Goal: Information Seeking & Learning: Learn about a topic

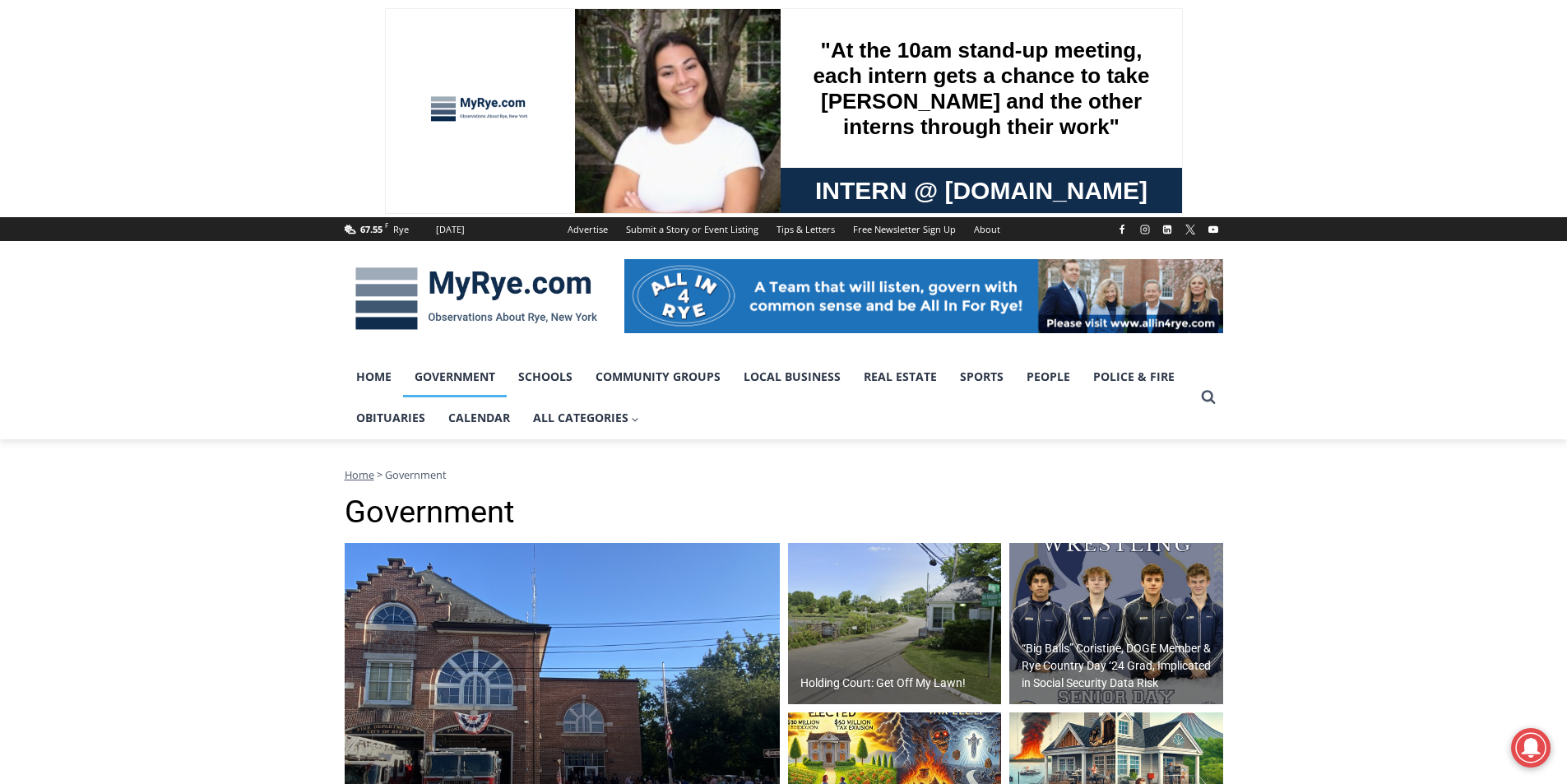
click at [495, 272] on img at bounding box center [476, 299] width 263 height 86
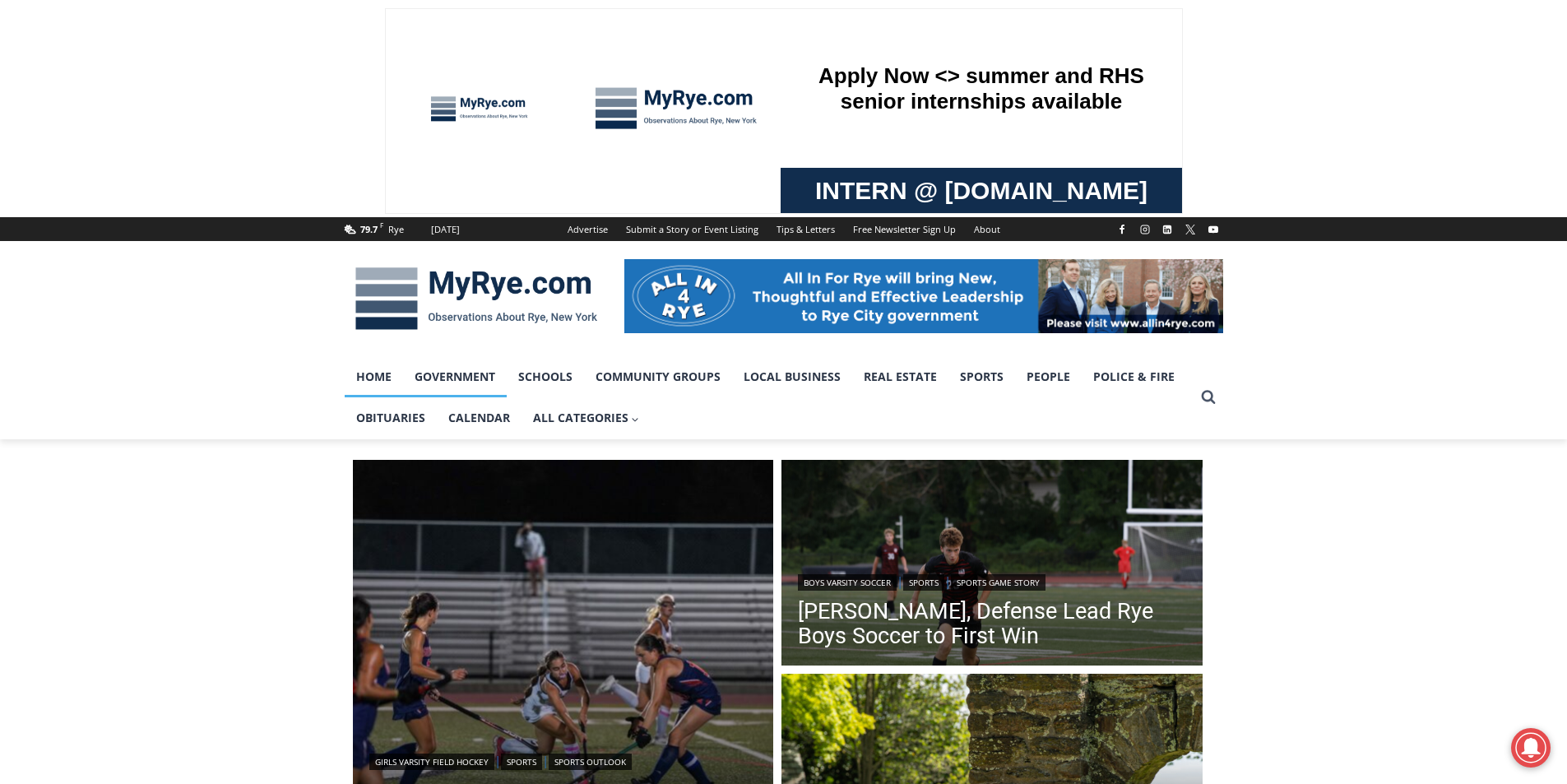
click at [449, 368] on link "Government" at bounding box center [455, 377] width 104 height 41
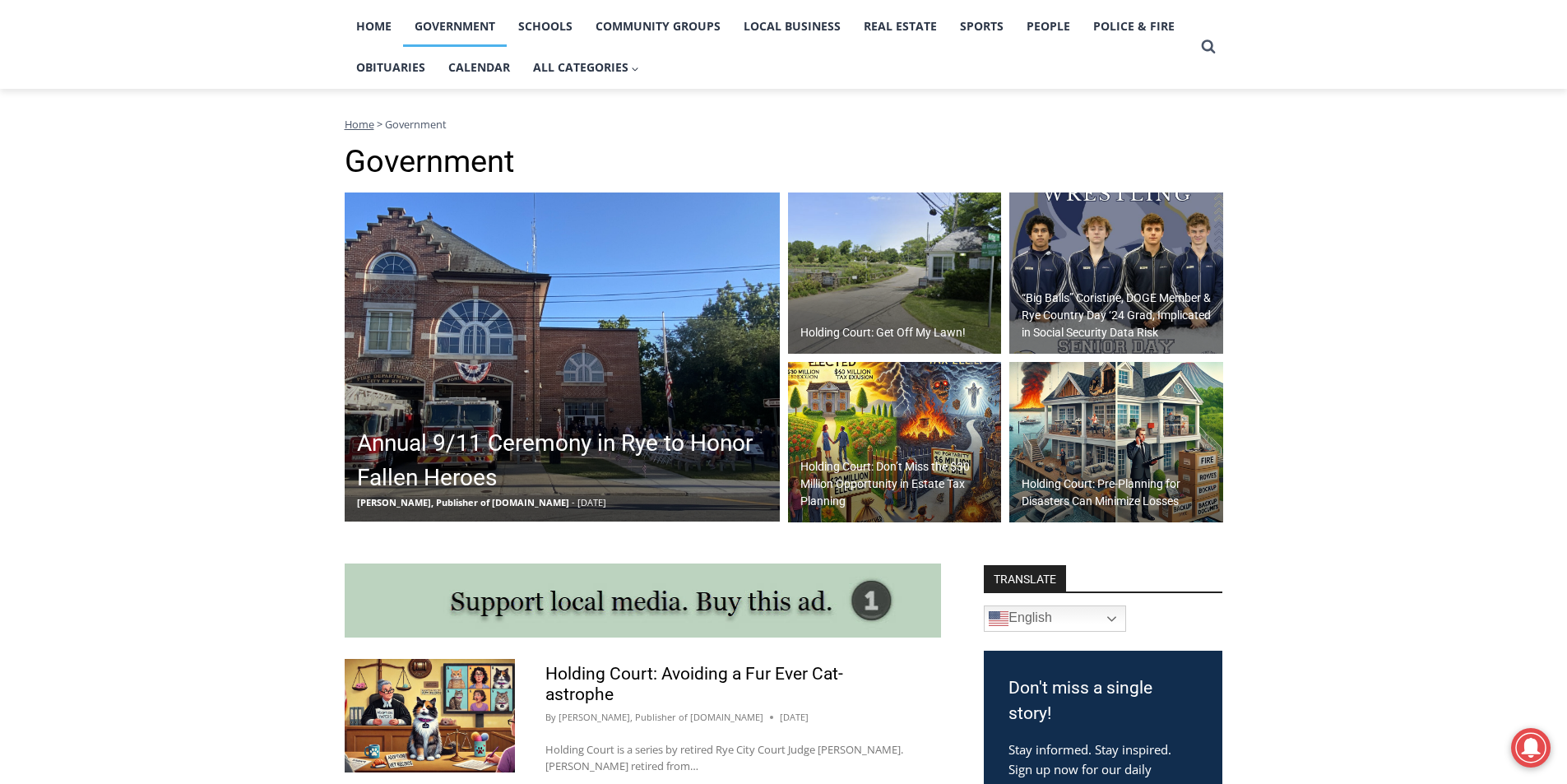
scroll to position [329, 0]
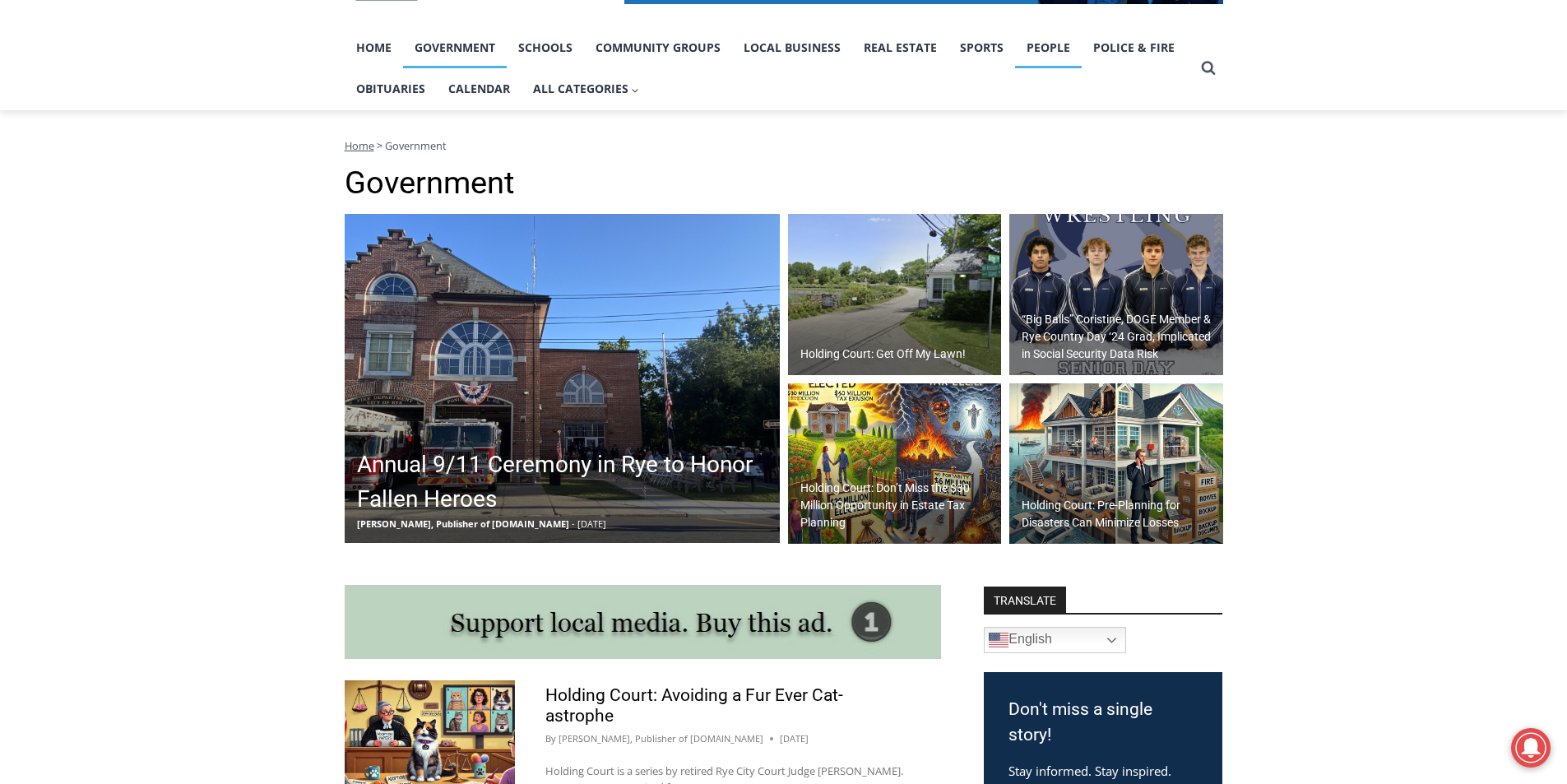
click at [1057, 48] on link "People" at bounding box center [1049, 48] width 67 height 41
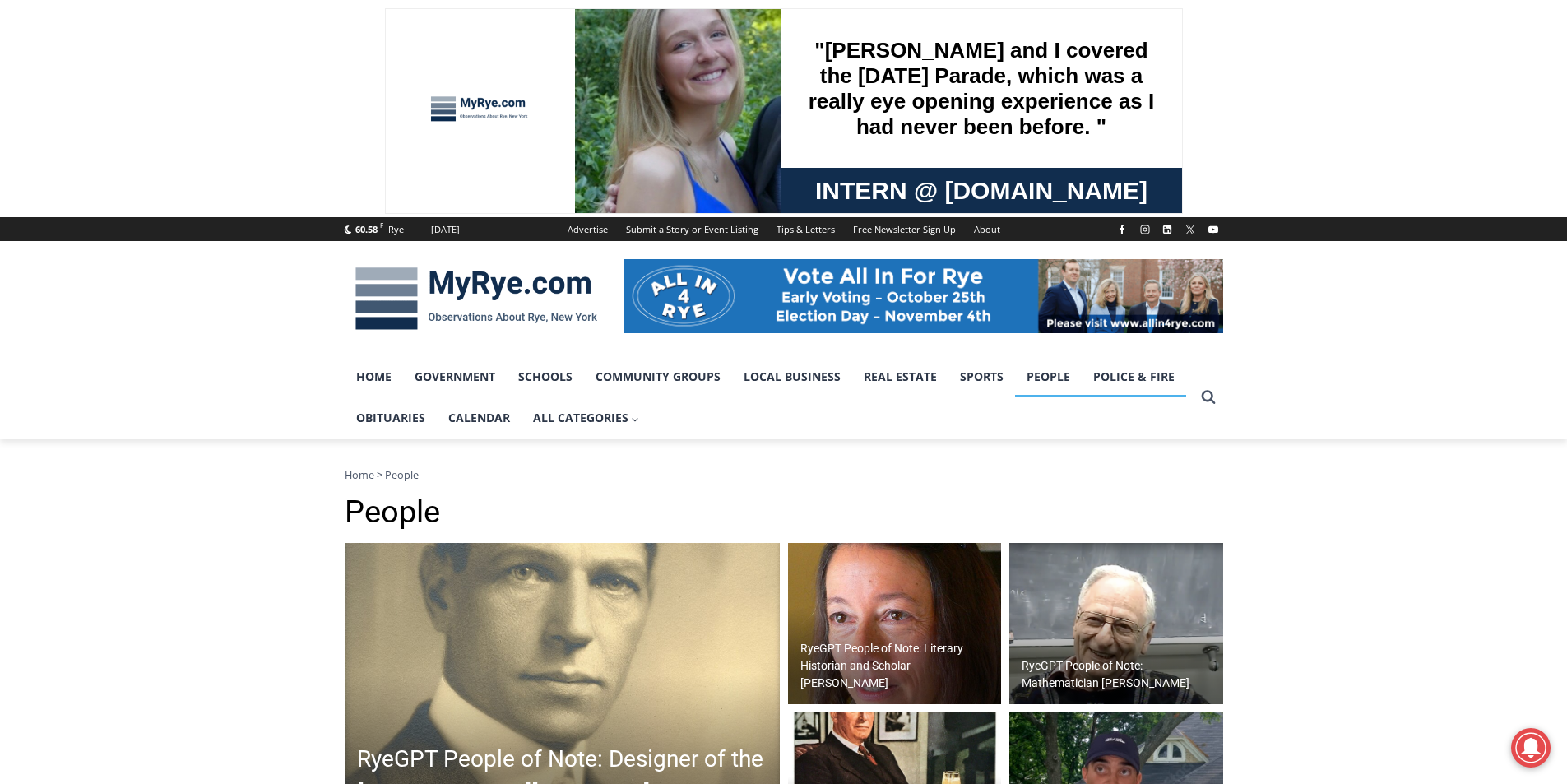
click at [1111, 373] on link "Police & Fire" at bounding box center [1134, 377] width 105 height 41
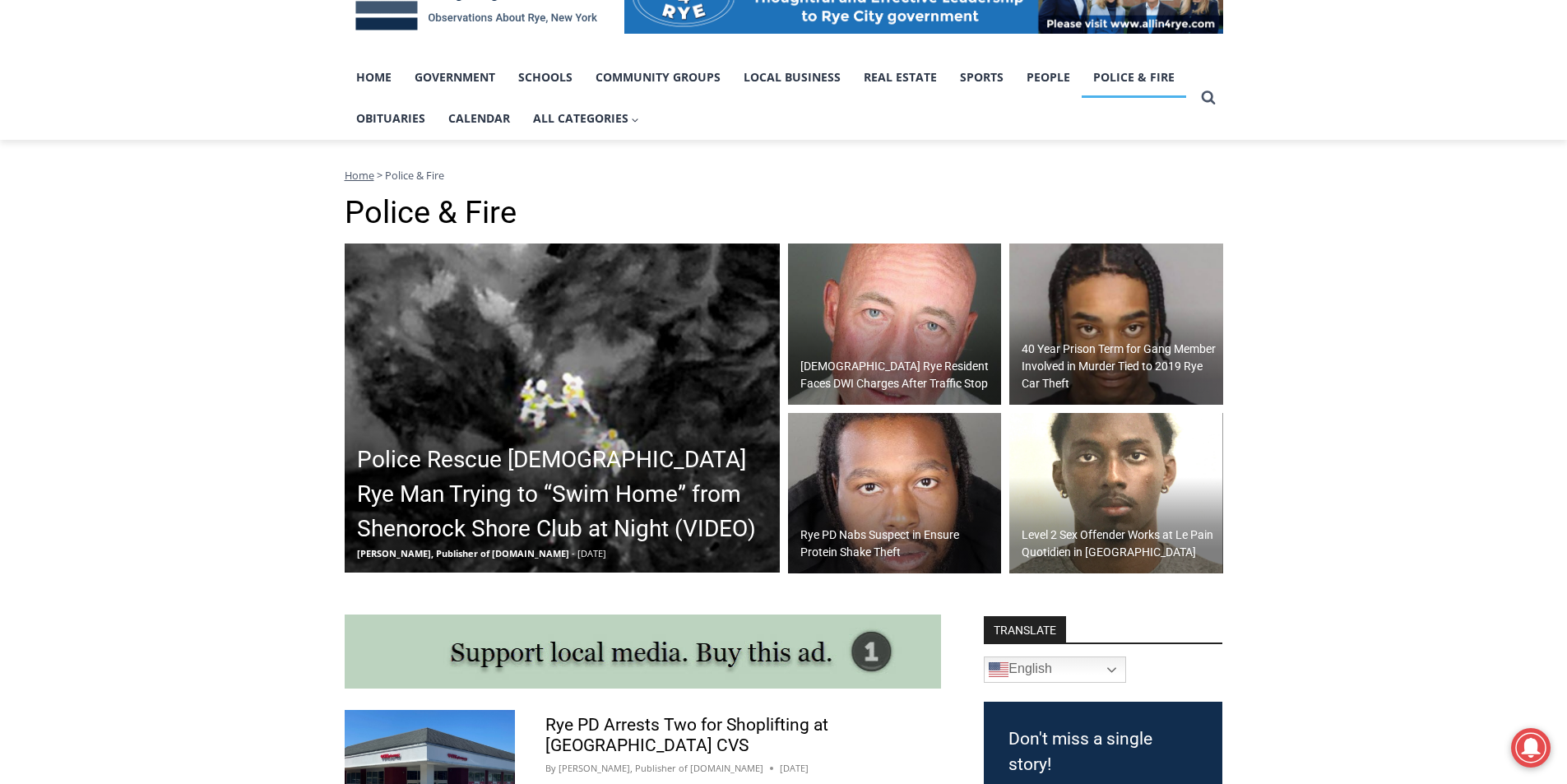
click at [480, 470] on h2 "Police Rescue [DEMOGRAPHIC_DATA] Rye Man Trying to “Swim Home” from Shenorock S…" at bounding box center [566, 494] width 419 height 104
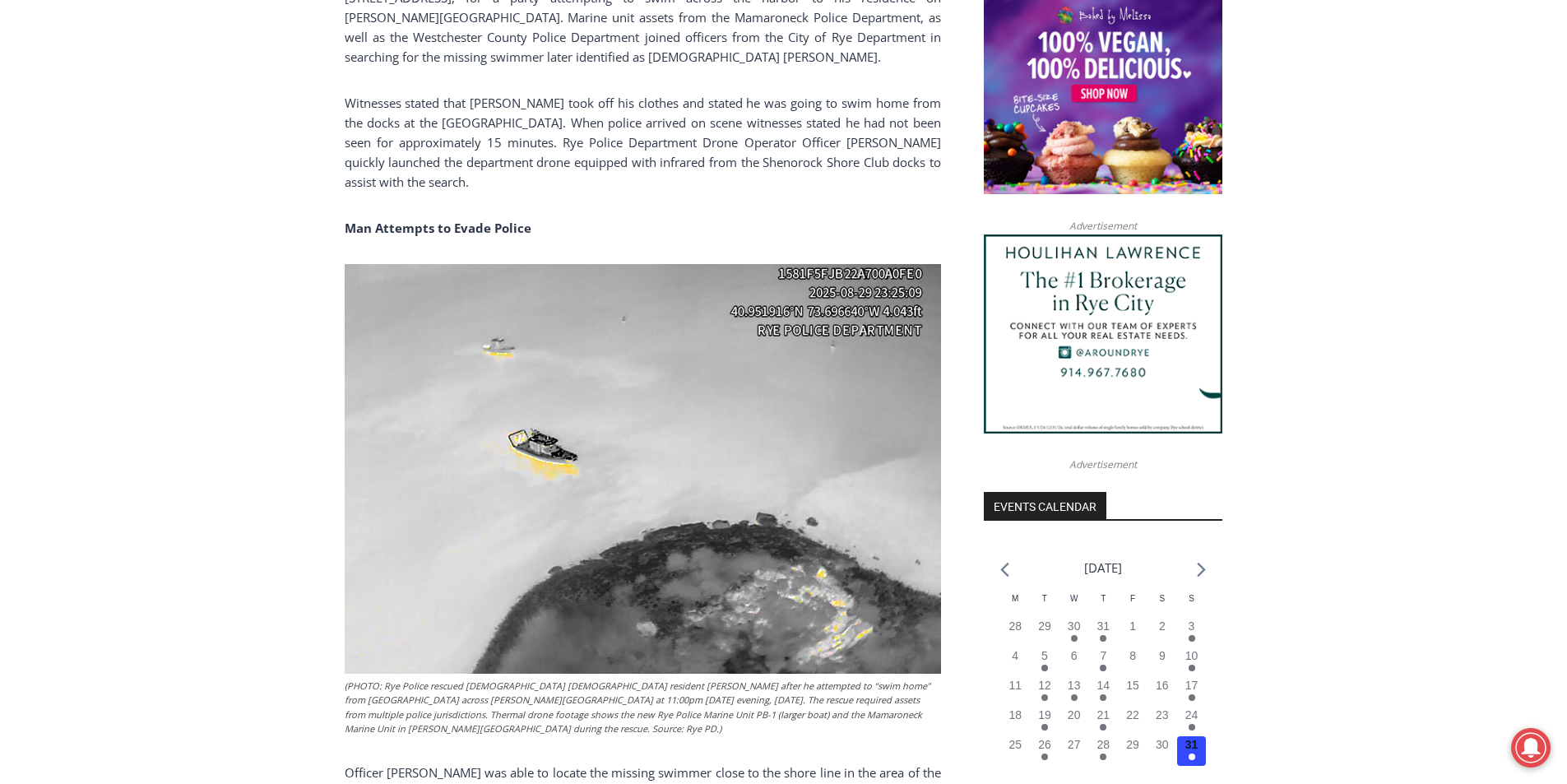
scroll to position [1365, 0]
click at [410, 125] on p "Witnesses stated that [PERSON_NAME] took off his clothes and stated he was goin…" at bounding box center [643, 141] width 596 height 99
click at [411, 125] on p "Witnesses stated that [PERSON_NAME] took off his clothes and stated he was goin…" at bounding box center [643, 141] width 596 height 99
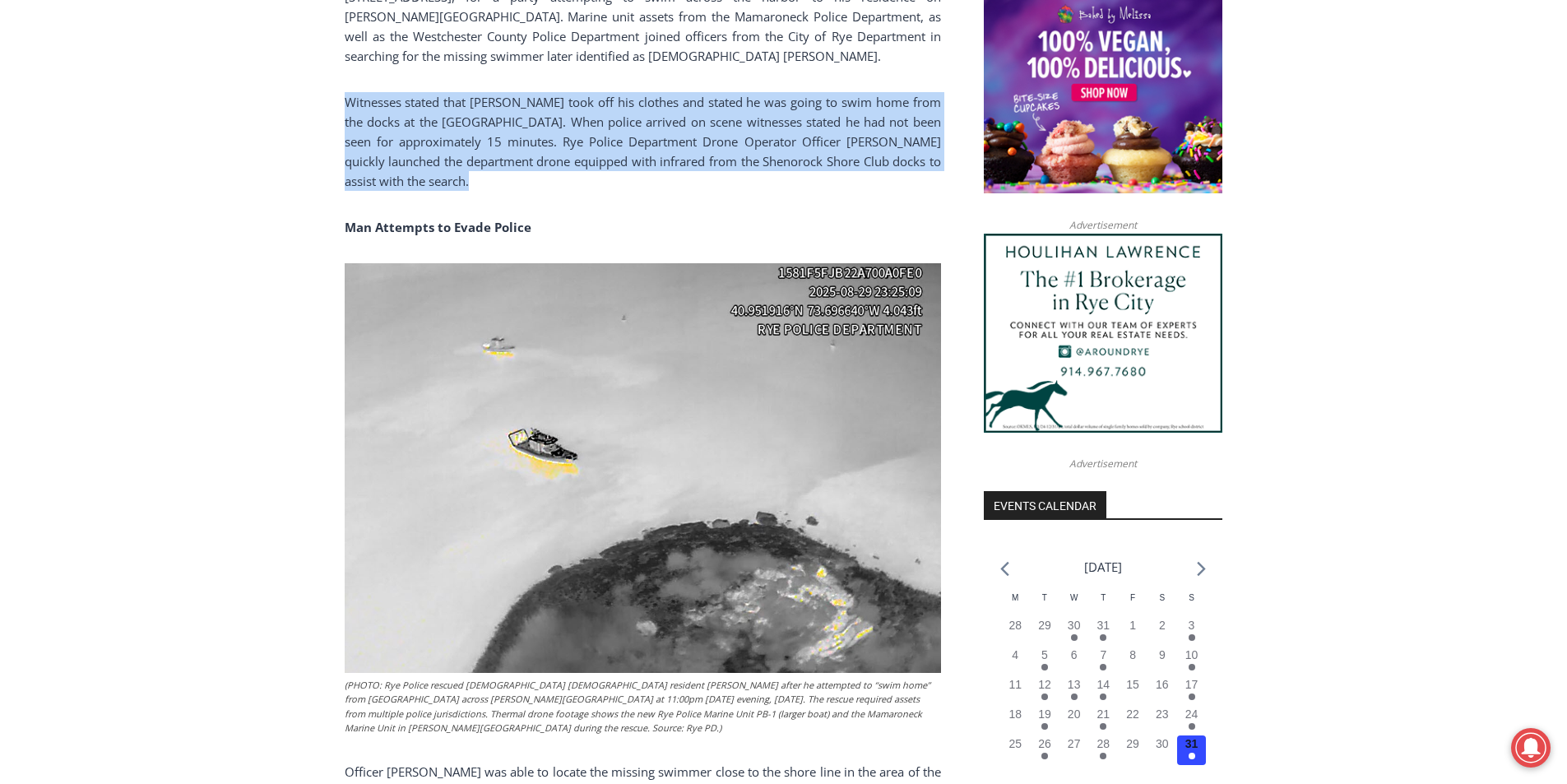
click at [411, 125] on p "Witnesses stated that [PERSON_NAME] took off his clothes and stated he was goin…" at bounding box center [643, 141] width 596 height 99
click at [364, 132] on p "Witnesses stated that [PERSON_NAME] took off his clothes and stated he was goin…" at bounding box center [643, 141] width 596 height 99
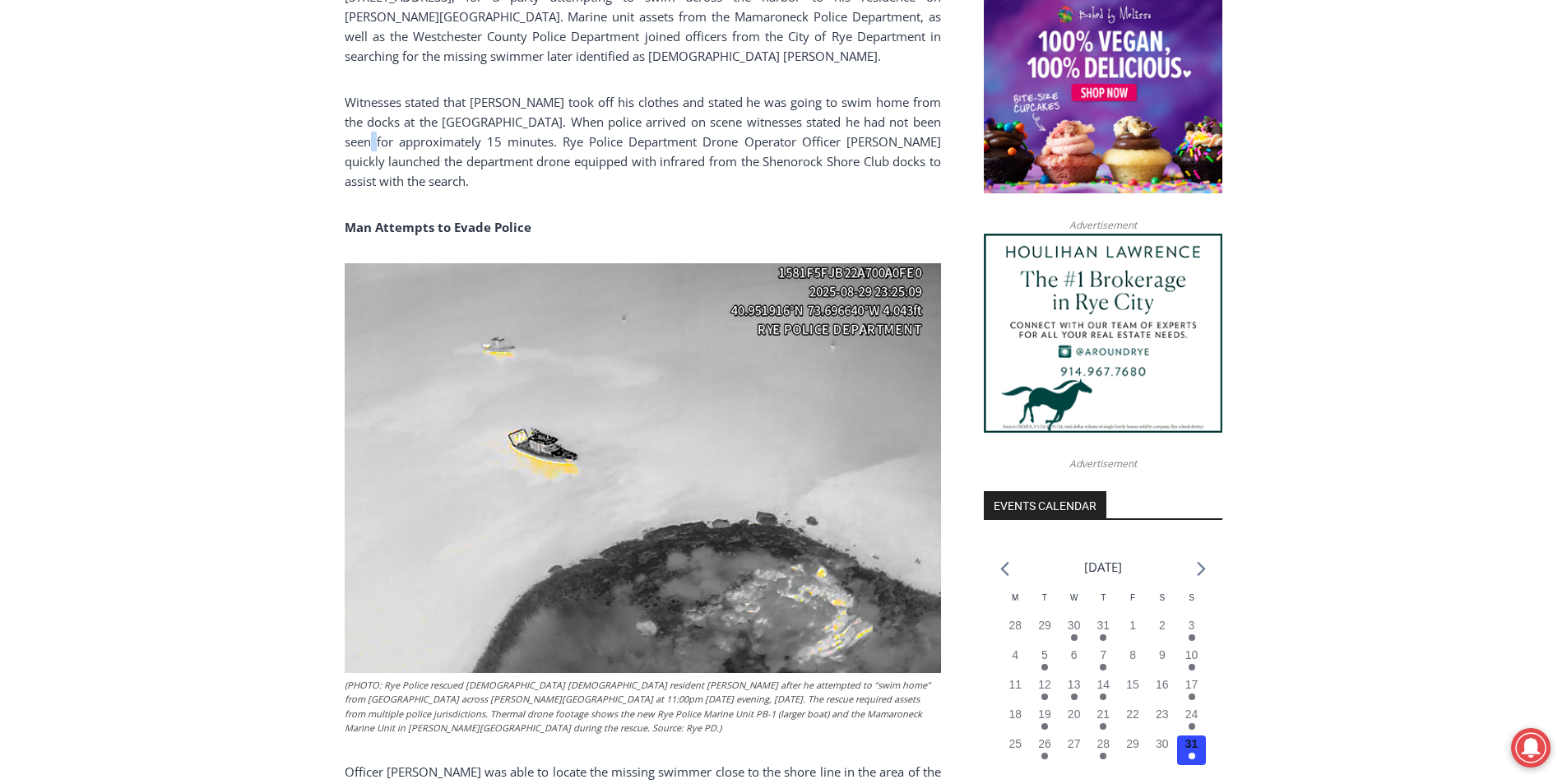
click at [364, 132] on p "Witnesses stated that [PERSON_NAME] took off his clothes and stated he was goin…" at bounding box center [643, 141] width 596 height 99
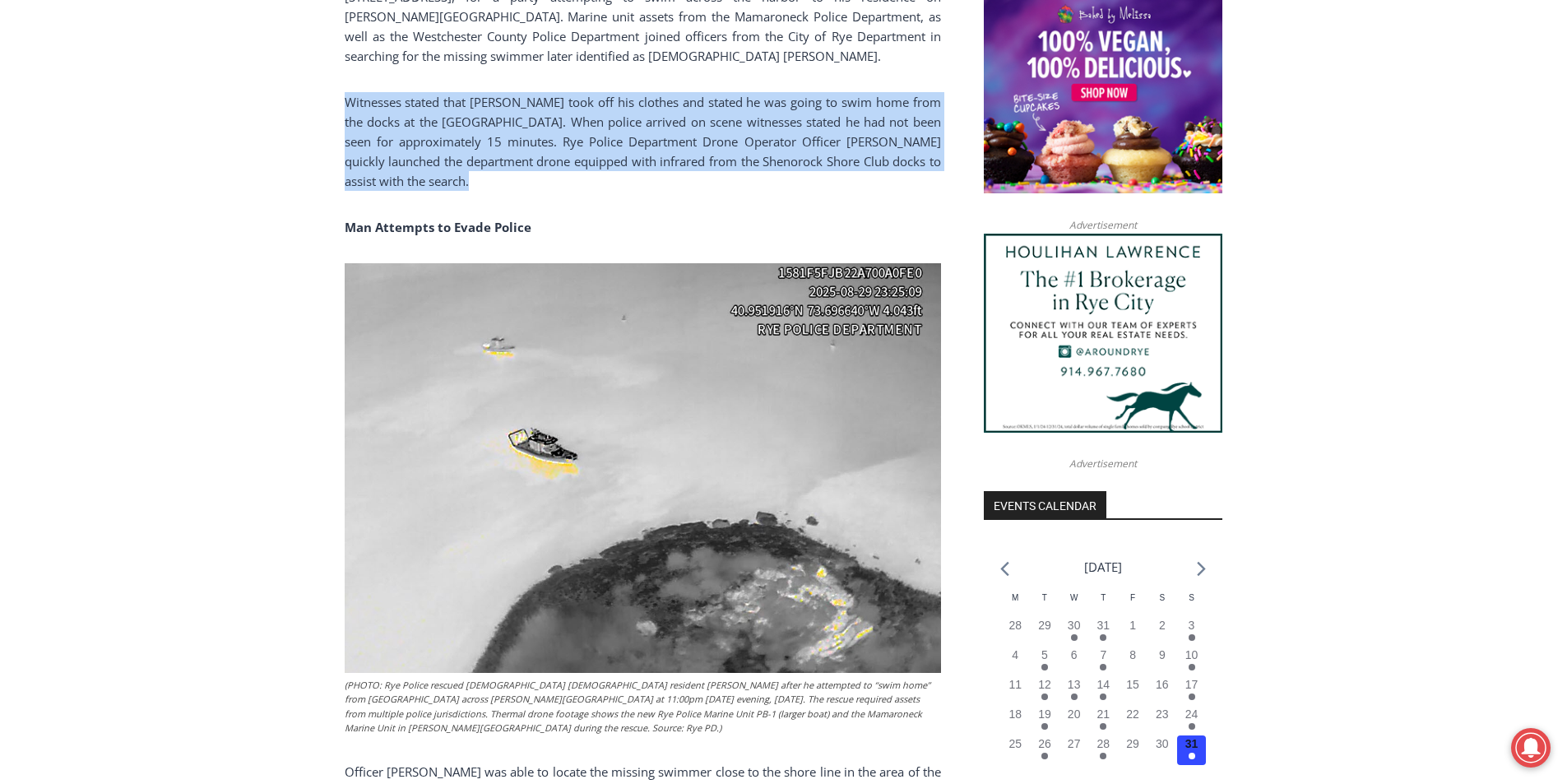
click at [364, 132] on p "Witnesses stated that [PERSON_NAME] took off his clothes and stated he was goin…" at bounding box center [643, 141] width 596 height 99
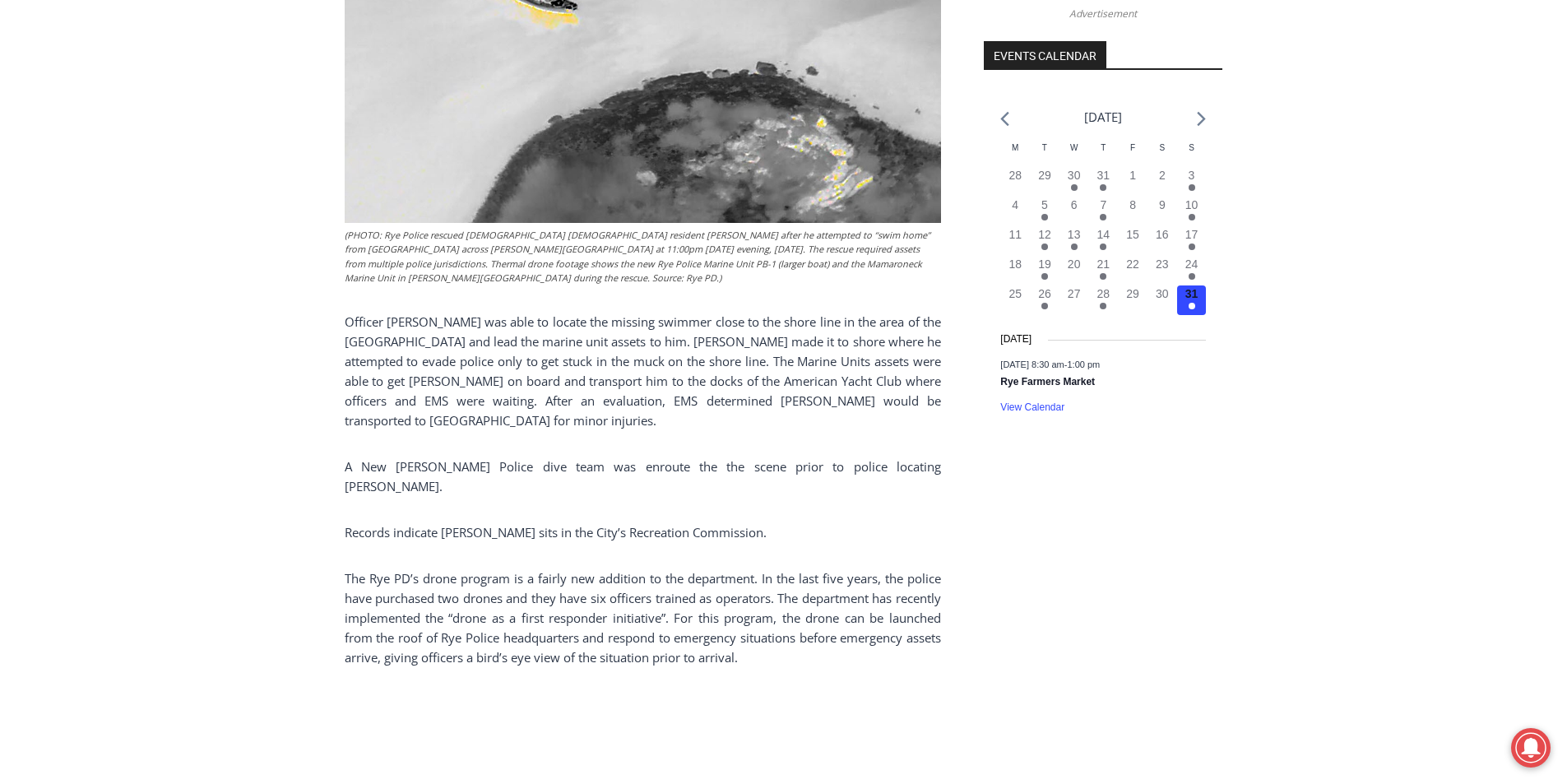
scroll to position [1859, 0]
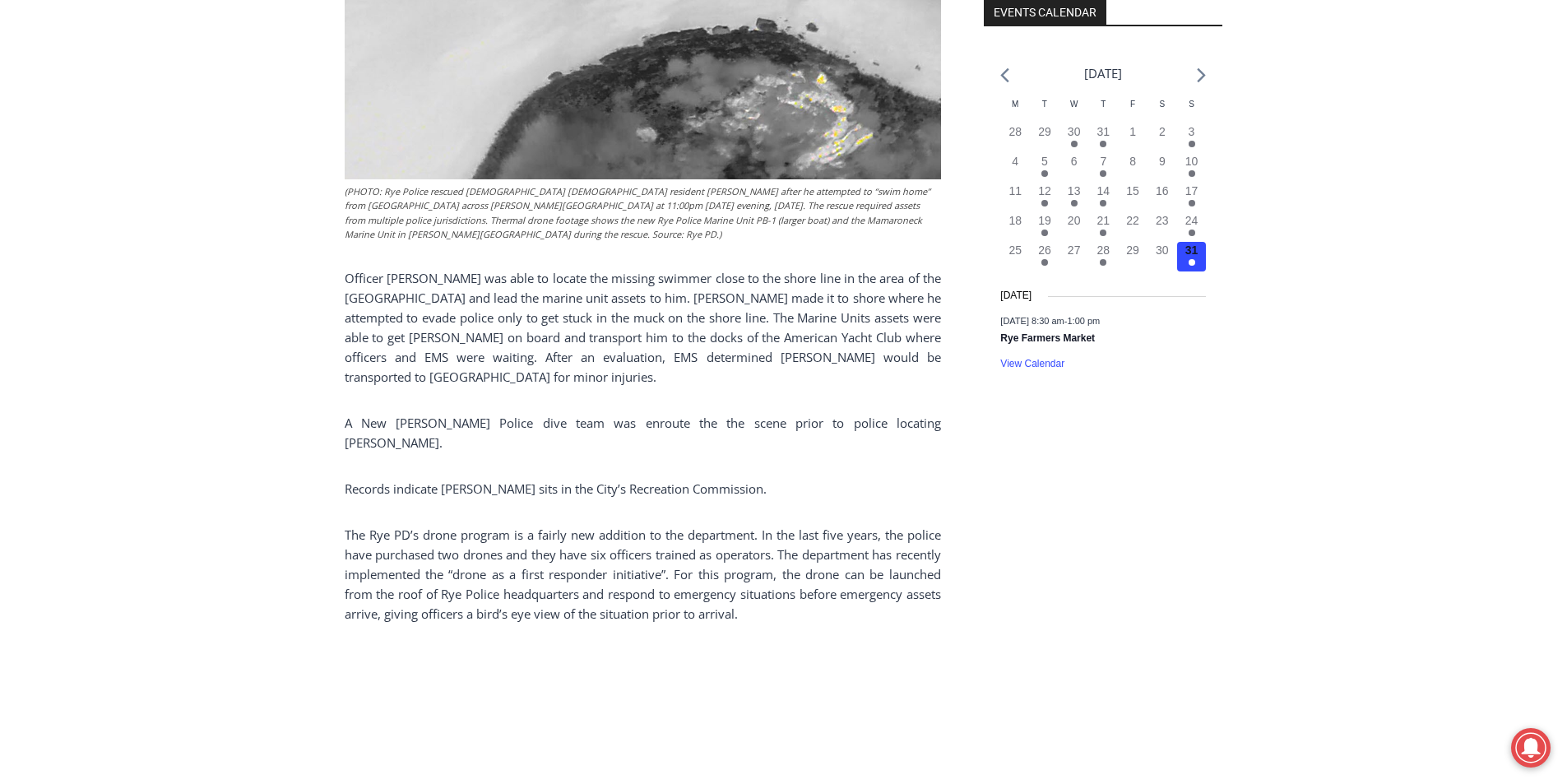
click at [459, 293] on p "Officer [PERSON_NAME] was able to locate the missing swimmer close to the shore…" at bounding box center [643, 328] width 596 height 118
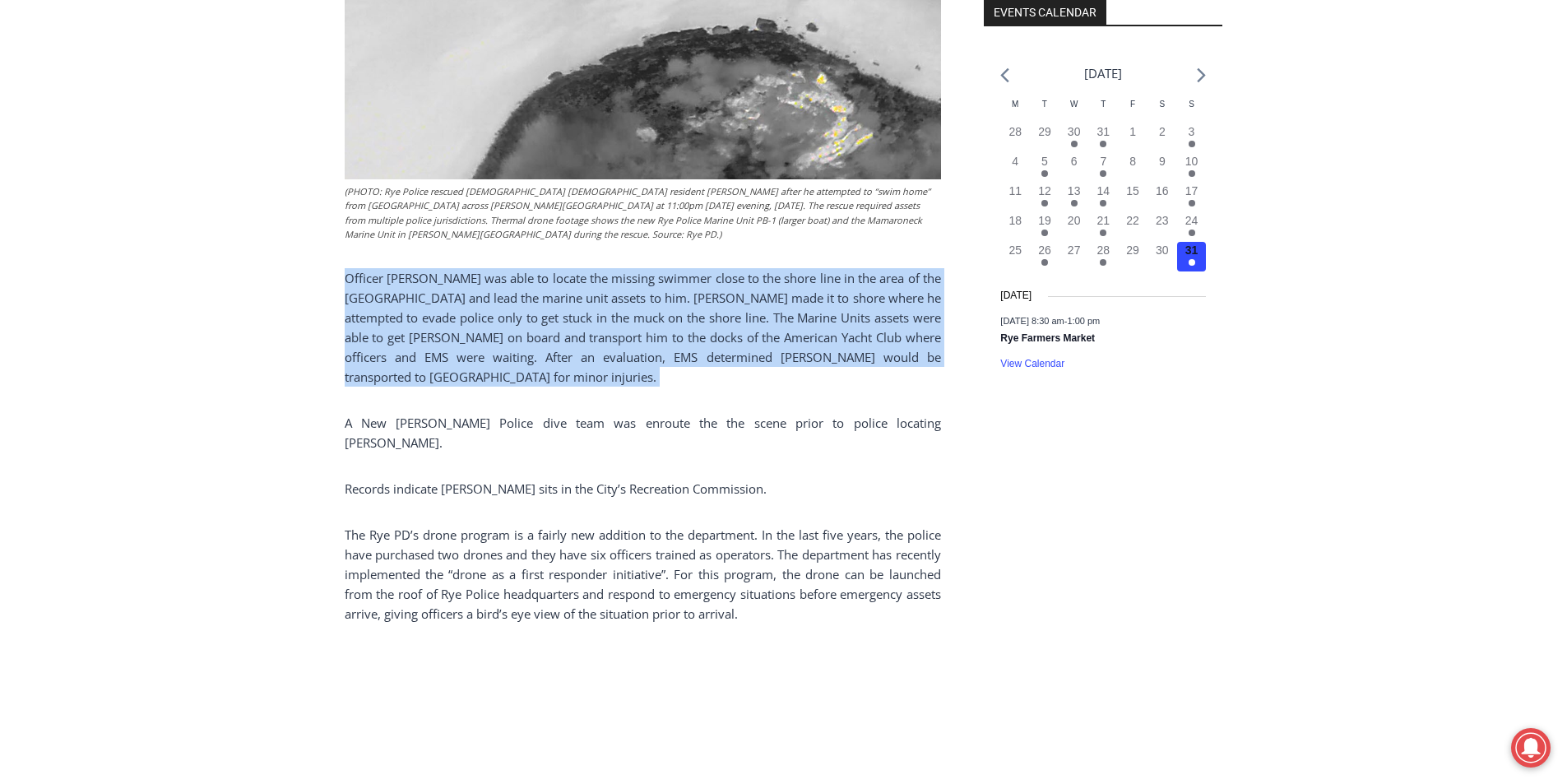
click at [459, 293] on p "Officer [PERSON_NAME] was able to locate the missing swimmer close to the shore…" at bounding box center [643, 328] width 596 height 118
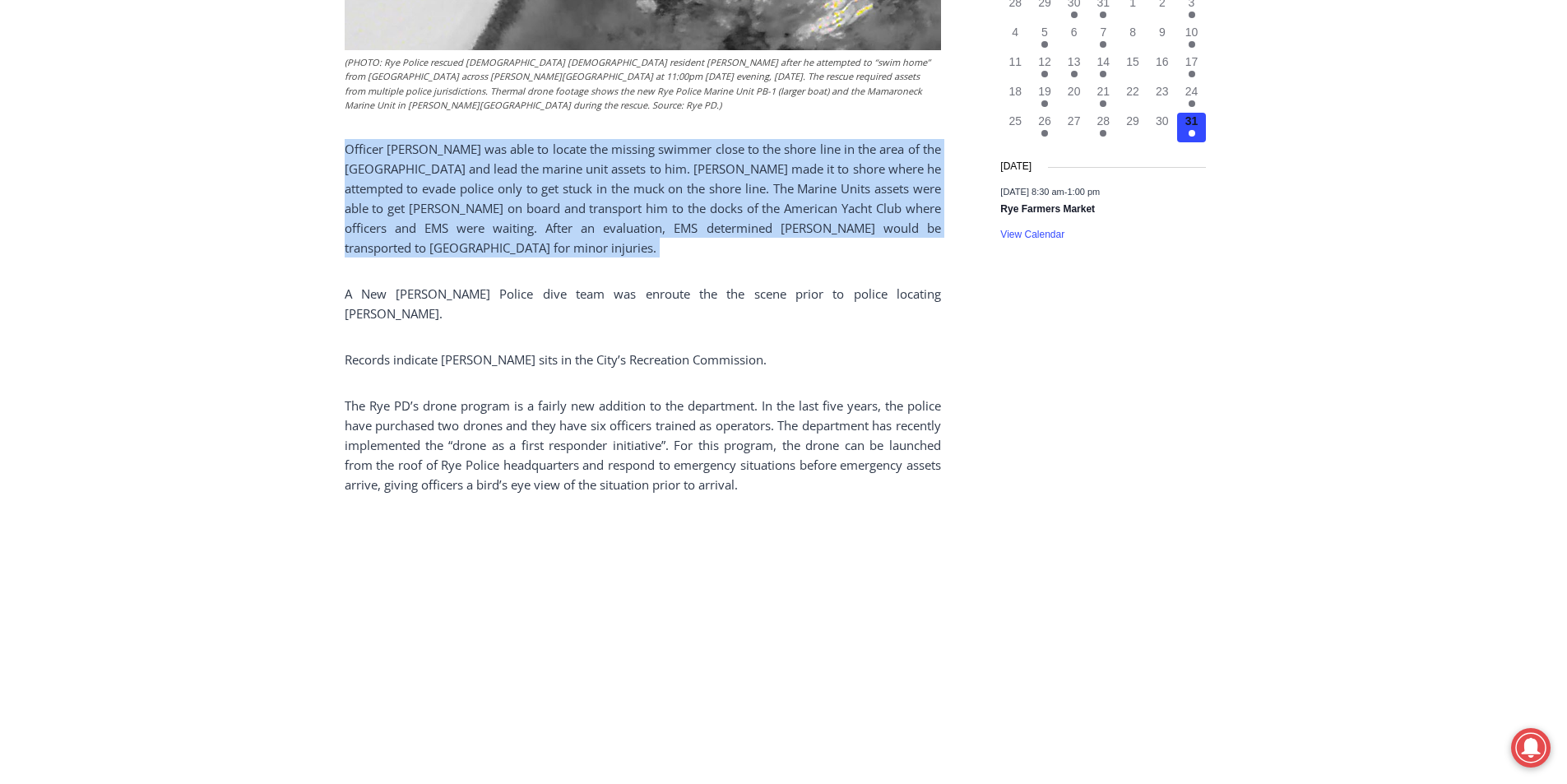
scroll to position [1776, 0]
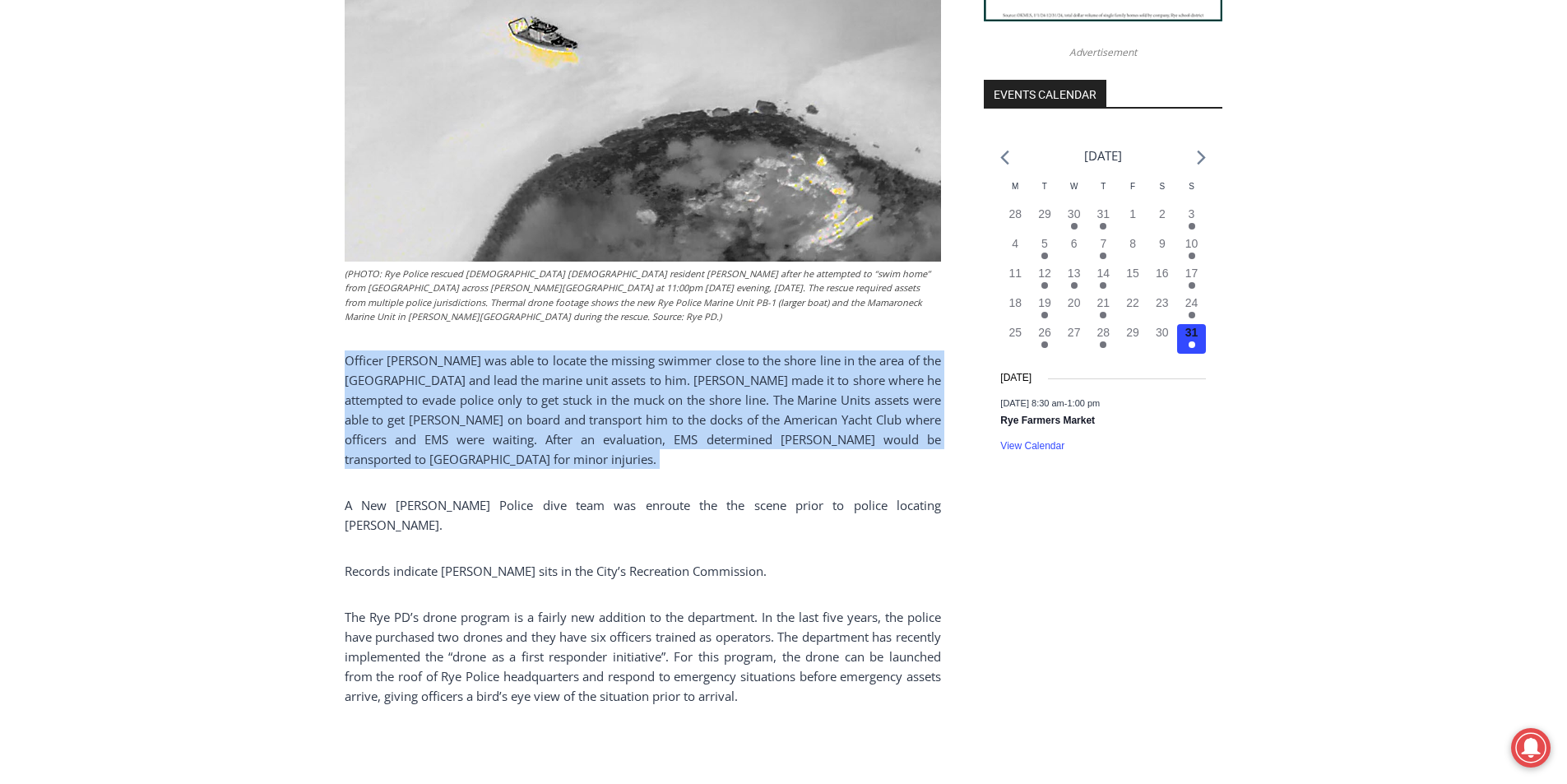
click at [376, 350] on p "Officer [PERSON_NAME] was able to locate the missing swimmer close to the shore…" at bounding box center [643, 409] width 596 height 118
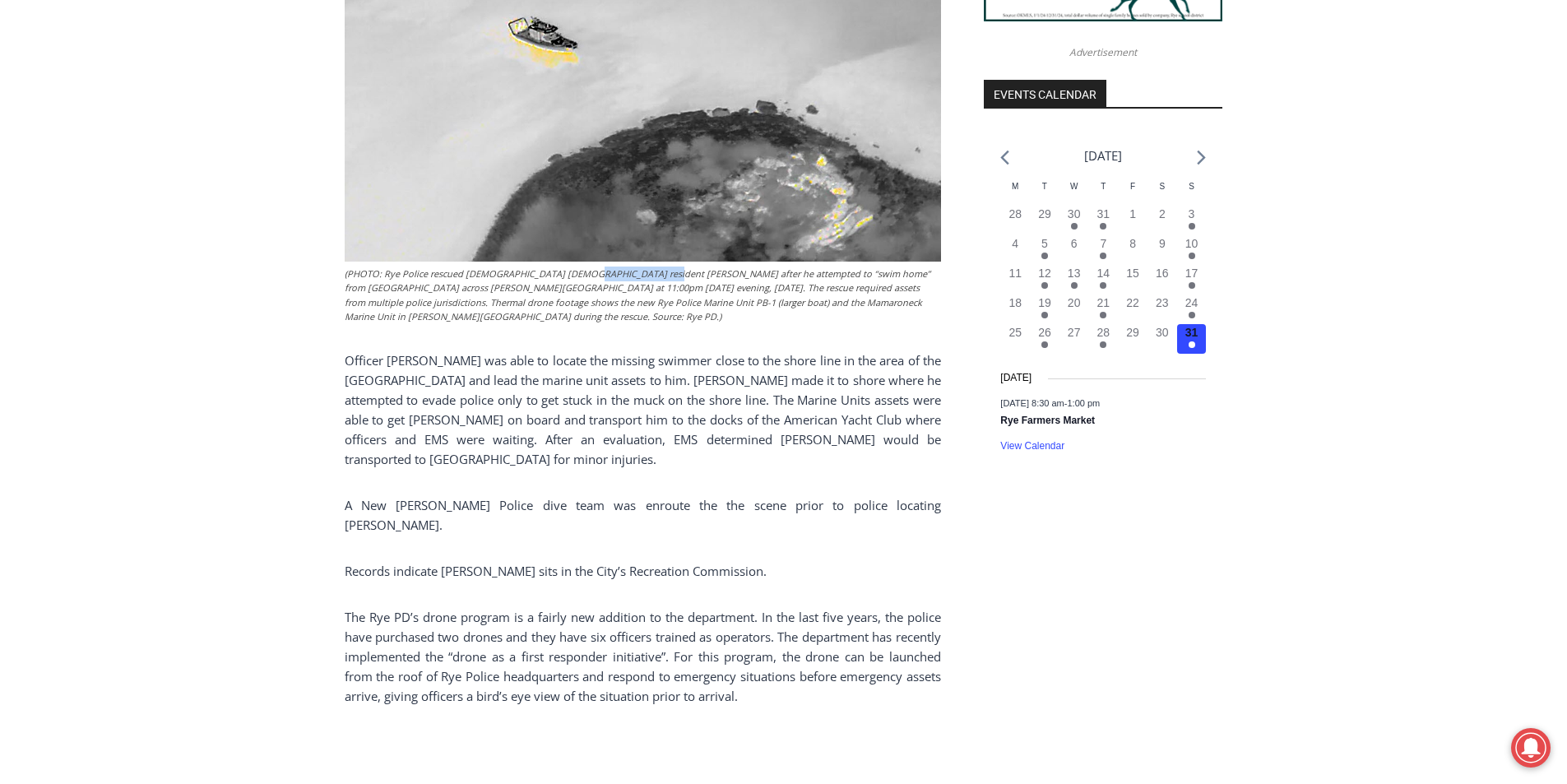
drag, startPoint x: 567, startPoint y: 274, endPoint x: 642, endPoint y: 267, distance: 75.3
click at [642, 267] on figcaption "(PHOTO: Rye Police rescued [DEMOGRAPHIC_DATA] [DEMOGRAPHIC_DATA] resident [PERS…" at bounding box center [643, 295] width 596 height 57
